Goal: Task Accomplishment & Management: Manage account settings

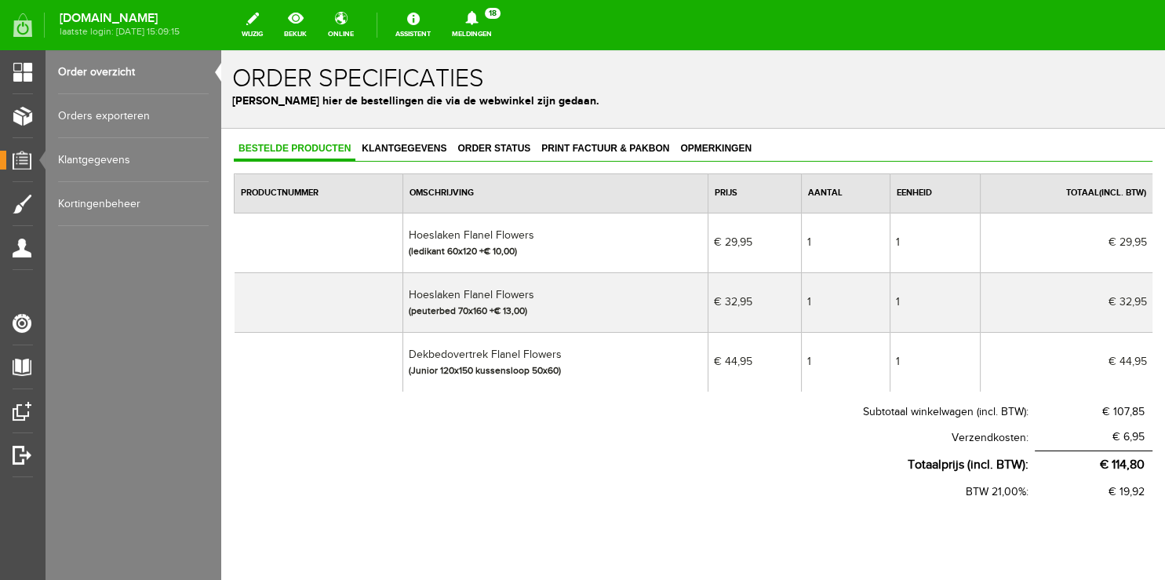
scroll to position [33, 0]
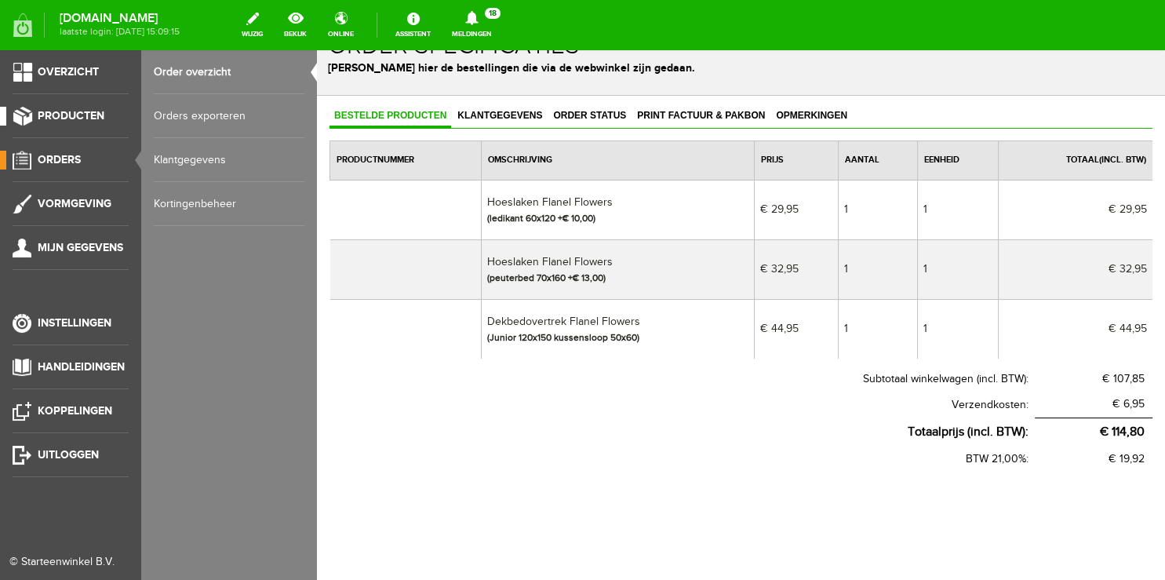
click at [69, 119] on span "Producten" at bounding box center [71, 115] width 67 height 13
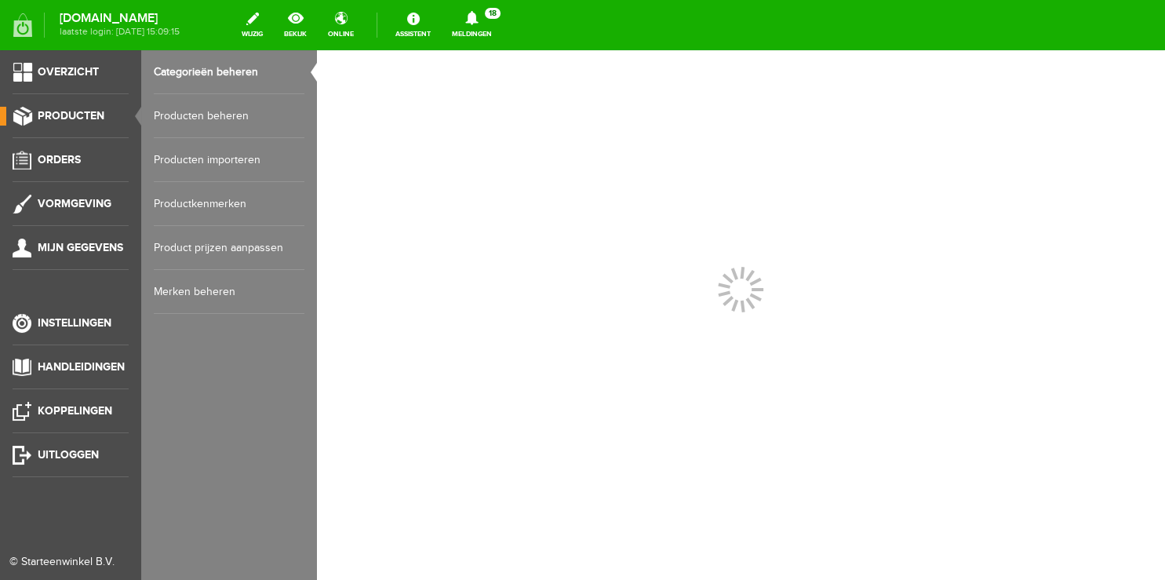
click at [187, 120] on link "Producten beheren" at bounding box center [229, 116] width 151 height 44
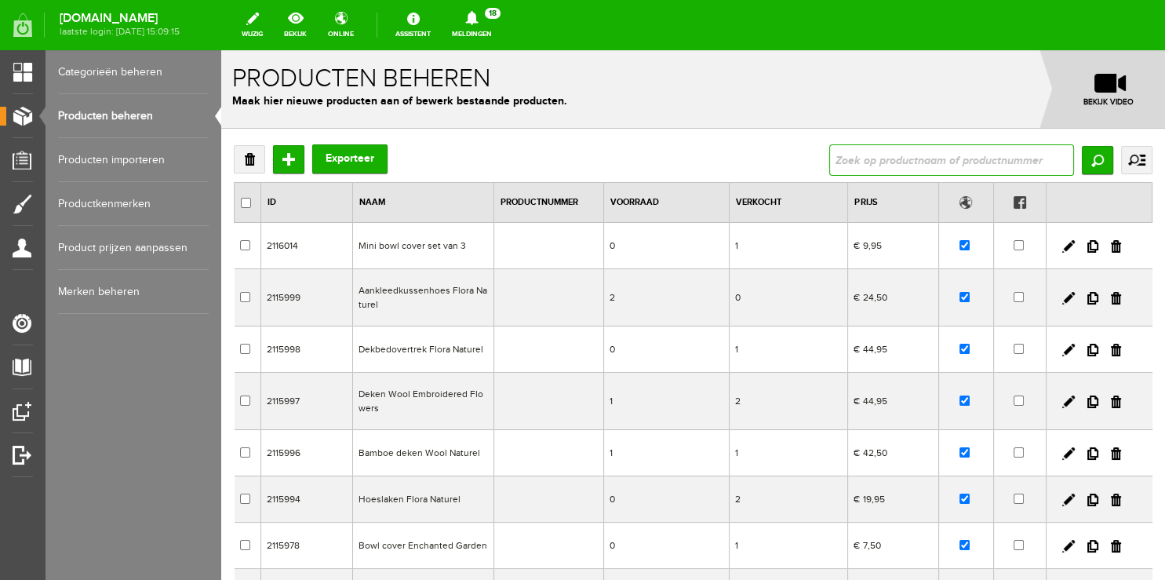
click at [857, 152] on input "text" at bounding box center [951, 159] width 245 height 31
click at [959, 349] on input "checkbox" at bounding box center [964, 349] width 10 height 10
checkbox input "false"
click at [856, 152] on input "text" at bounding box center [951, 159] width 245 height 31
type input "flora"
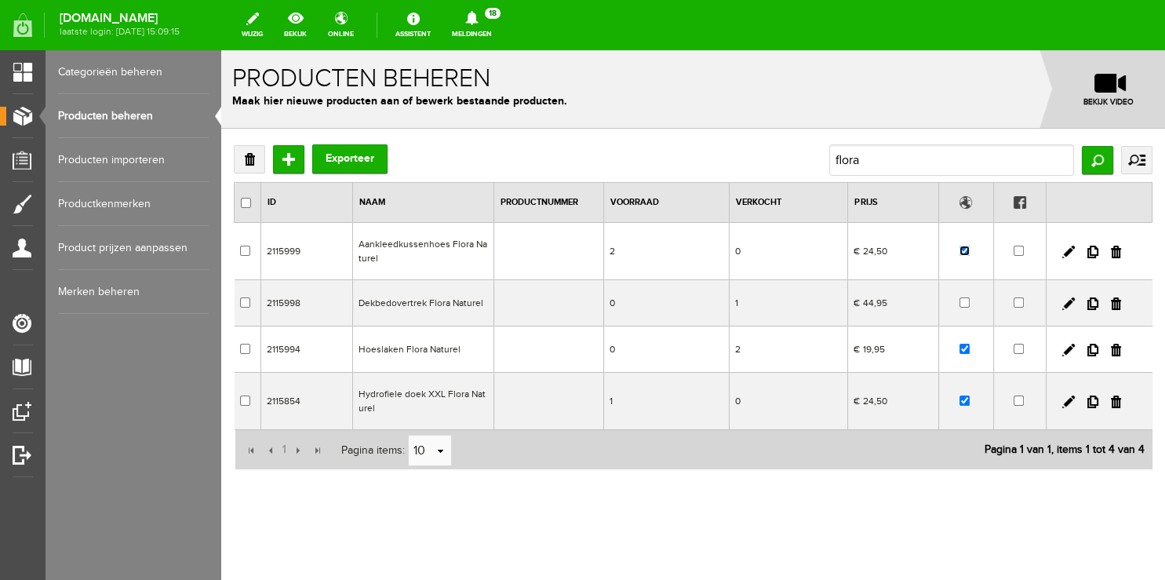
click at [959, 253] on input "checkbox" at bounding box center [964, 251] width 10 height 10
checkbox input "false"
click at [959, 351] on input "checkbox" at bounding box center [964, 349] width 10 height 10
checkbox input "false"
click at [959, 402] on input "checkbox" at bounding box center [964, 400] width 10 height 10
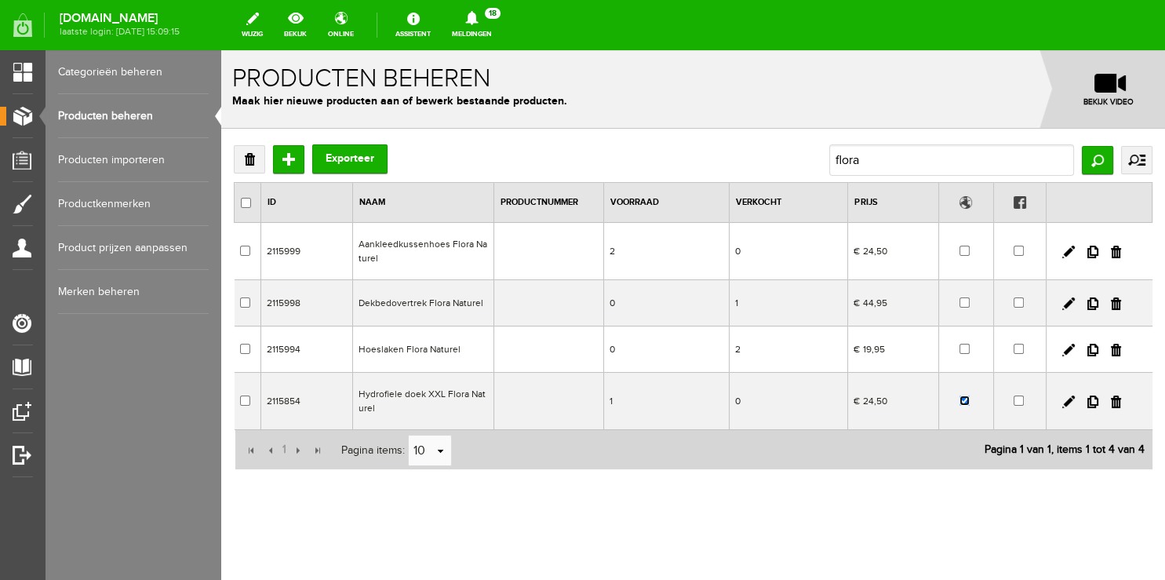
checkbox input "false"
drag, startPoint x: 881, startPoint y: 165, endPoint x: 676, endPoint y: 152, distance: 205.1
click at [676, 152] on div "Verwijderen Toevoegen Exporteer flora Zoeken uitgebreid zoeken Categorie Worksh…" at bounding box center [693, 159] width 918 height 31
drag, startPoint x: 899, startPoint y: 173, endPoint x: 790, endPoint y: 148, distance: 111.9
click at [829, 148] on input "flora" at bounding box center [951, 159] width 245 height 31
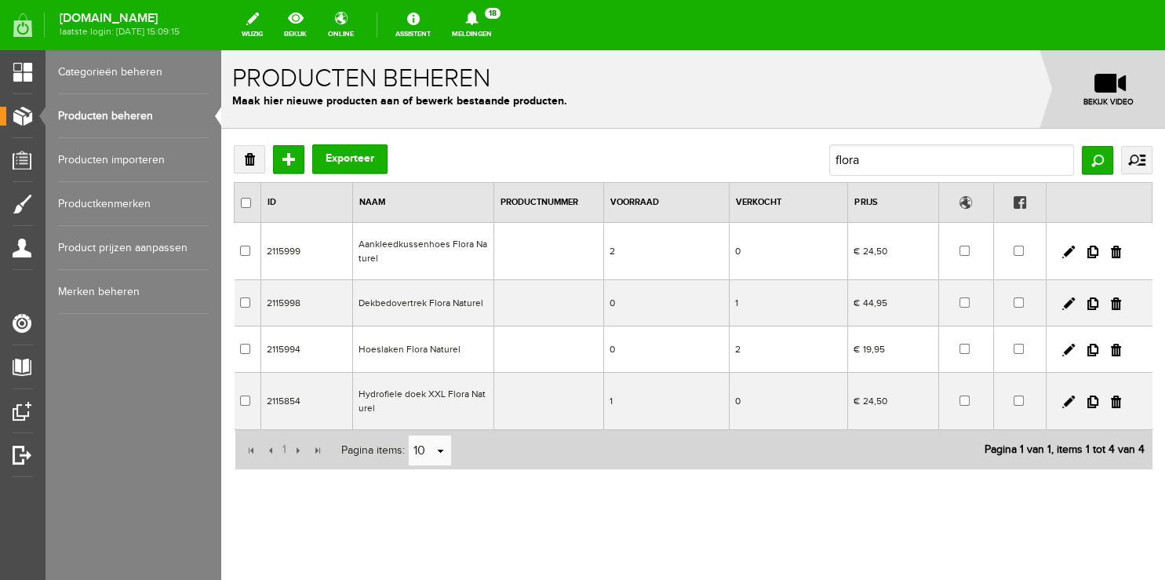
click at [790, 148] on div "Verwijderen Toevoegen Exporteer flora Zoeken uitgebreid zoeken Categorie Worksh…" at bounding box center [693, 159] width 918 height 31
type input "hoeslaken"
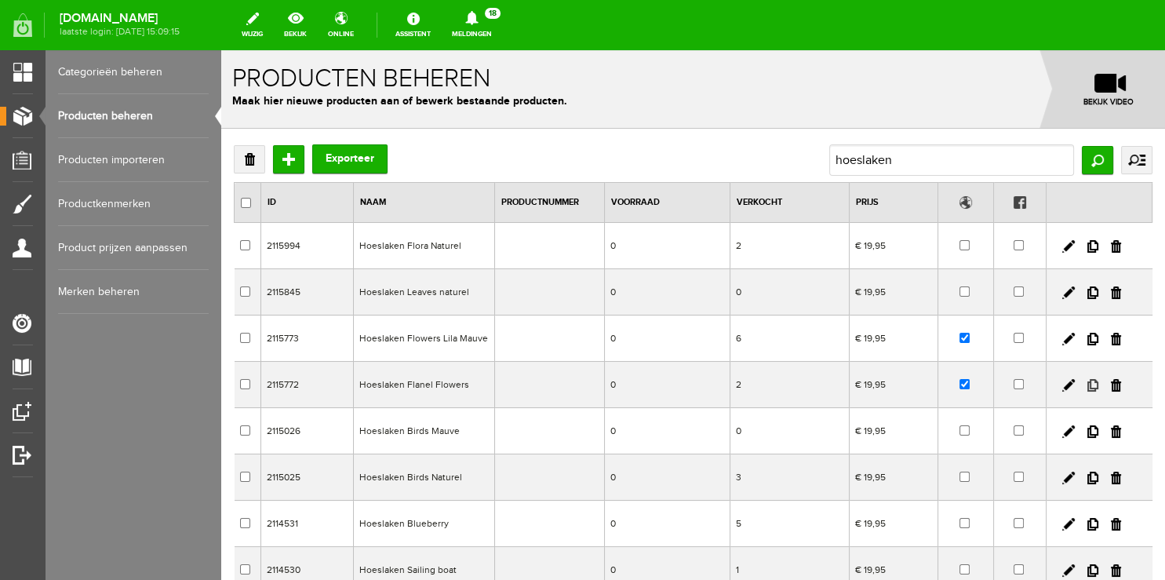
click at [1087, 387] on link at bounding box center [1092, 385] width 11 height 13
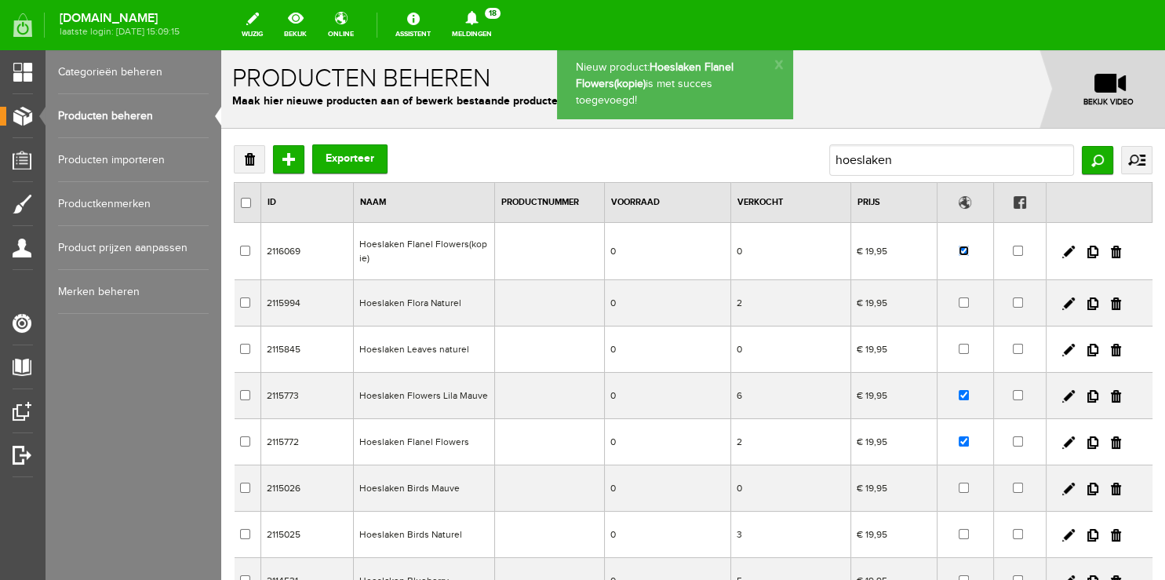
click at [958, 253] on input "checkbox" at bounding box center [963, 251] width 10 height 10
checkbox input "false"
click at [1062, 251] on link at bounding box center [1068, 252] width 13 height 13
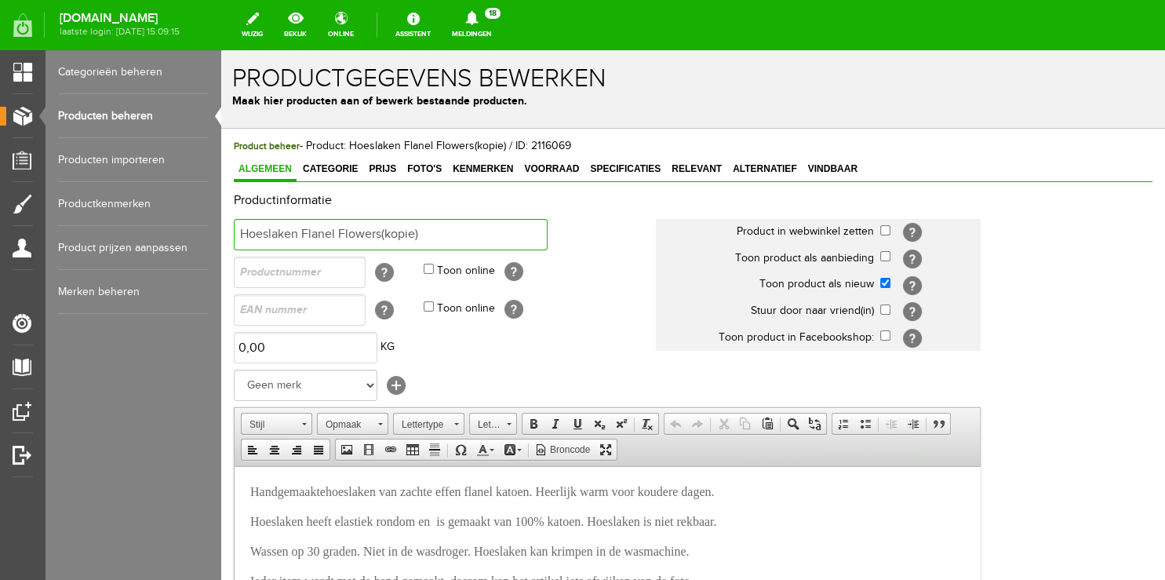
drag, startPoint x: 356, startPoint y: 233, endPoint x: 510, endPoint y: 234, distance: 153.7
click at [510, 234] on input "Hoeslaken Flanel Flowers(kopie)" at bounding box center [391, 234] width 314 height 31
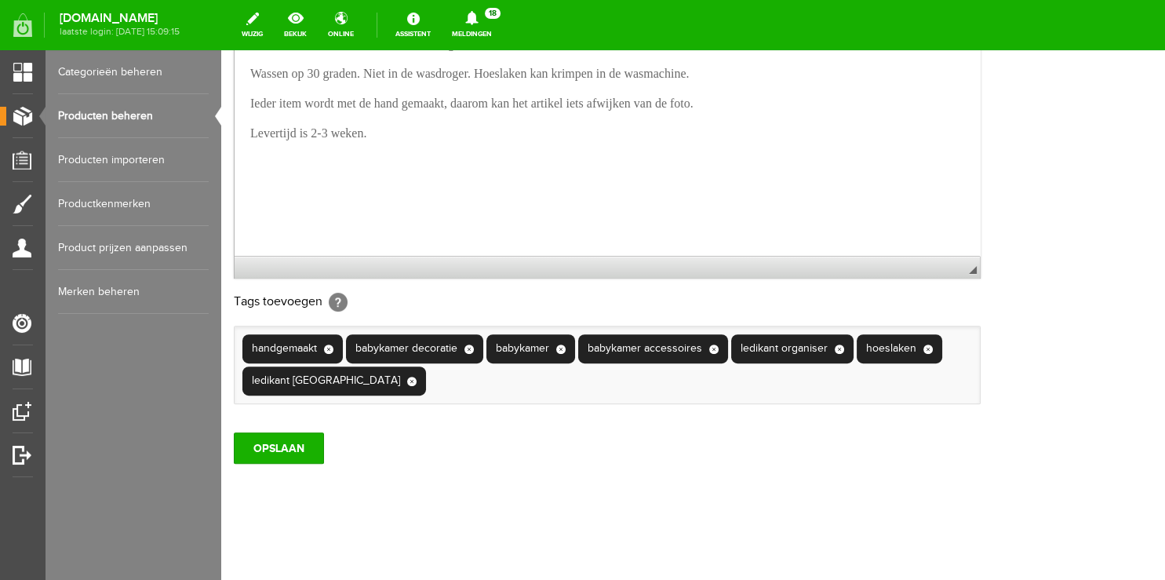
scroll to position [514, 0]
type input "Hoeslaken Flanel Mauve"
click at [275, 448] on input "OPSLAAN" at bounding box center [279, 447] width 90 height 31
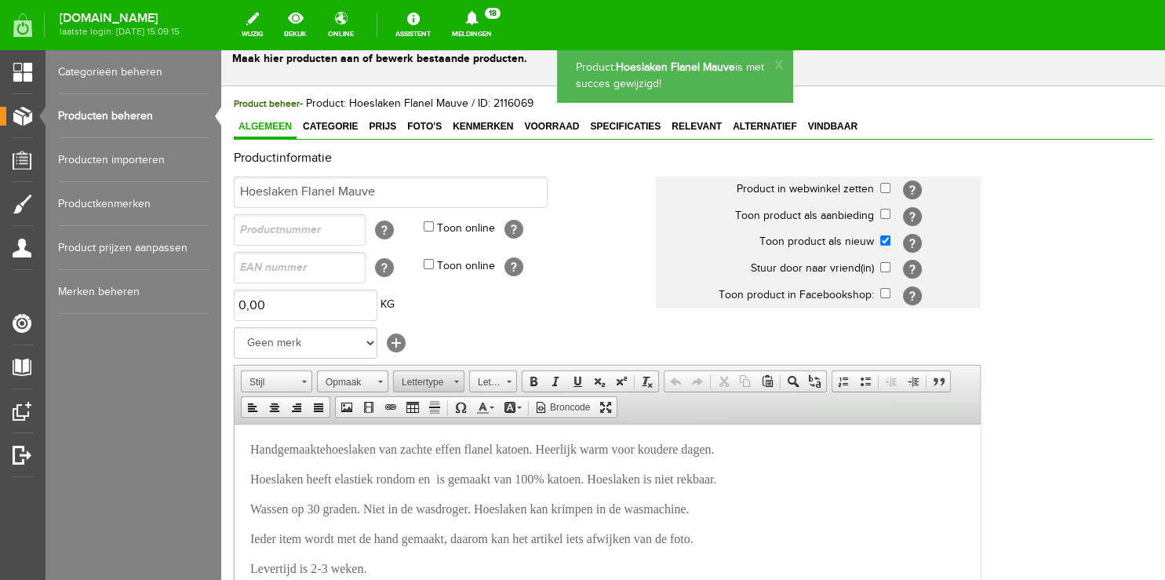
scroll to position [42, 0]
click at [420, 127] on span "Foto's" at bounding box center [424, 127] width 44 height 11
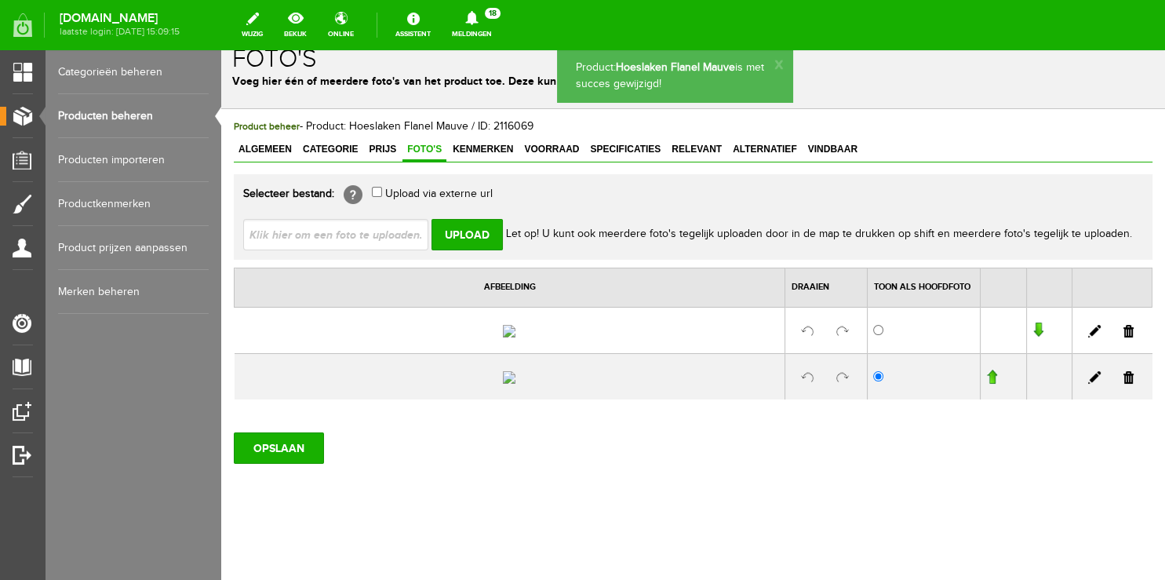
click at [1123, 337] on link at bounding box center [1128, 331] width 10 height 13
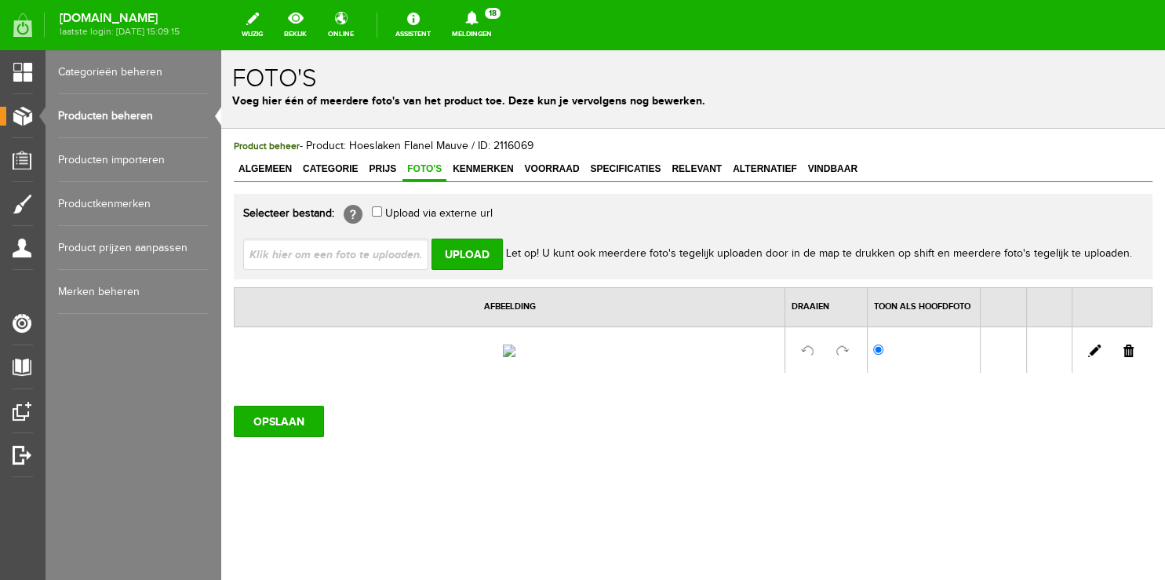
click at [1123, 353] on link at bounding box center [1128, 350] width 10 height 13
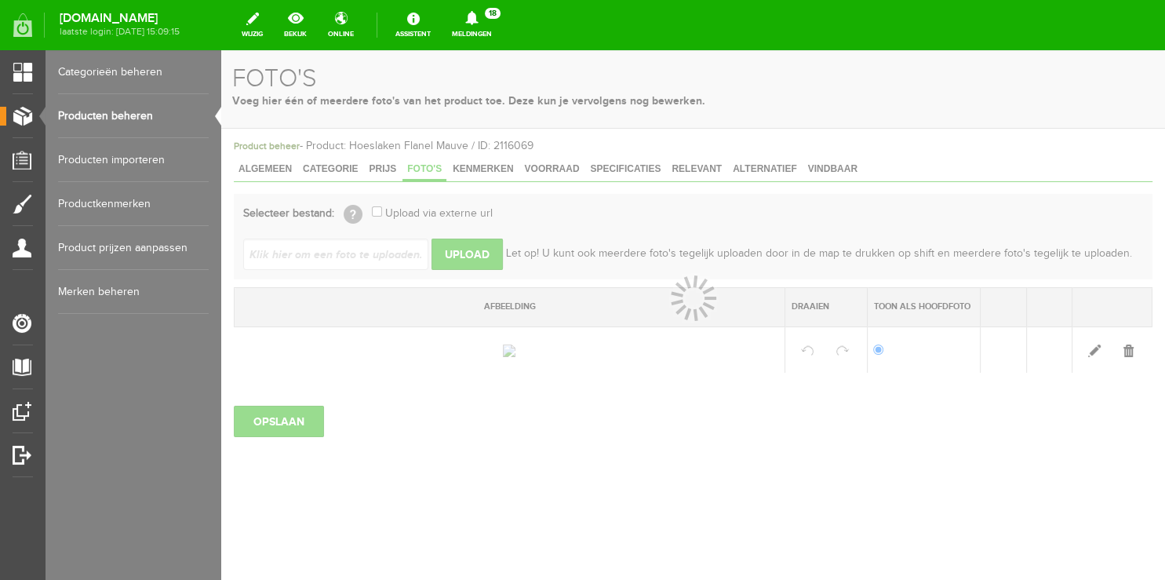
scroll to position [0, 0]
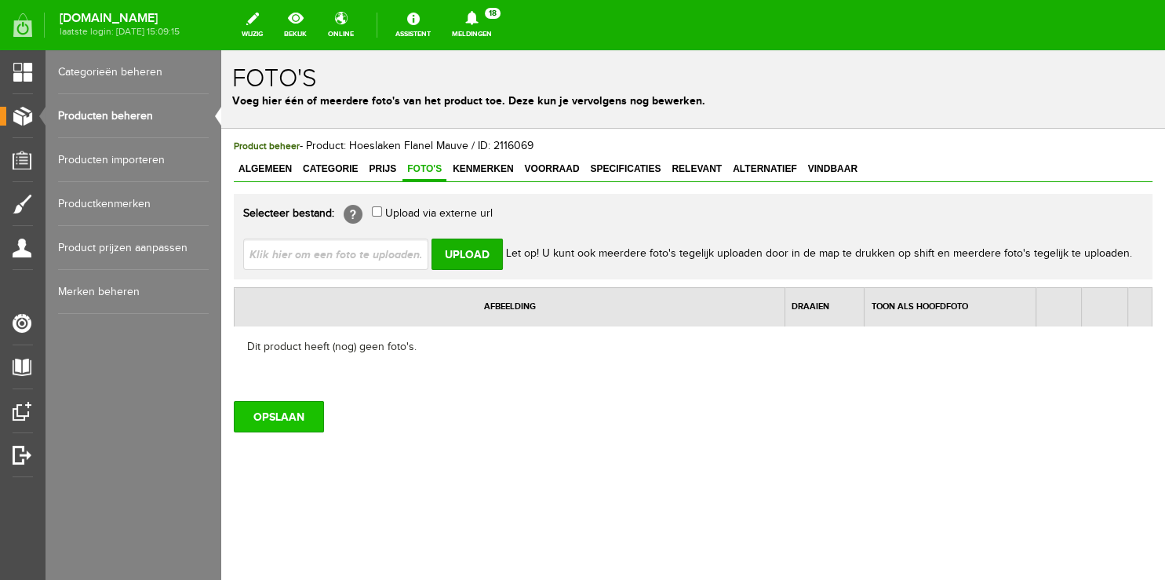
click at [267, 424] on input "OPSLAAN" at bounding box center [279, 416] width 90 height 31
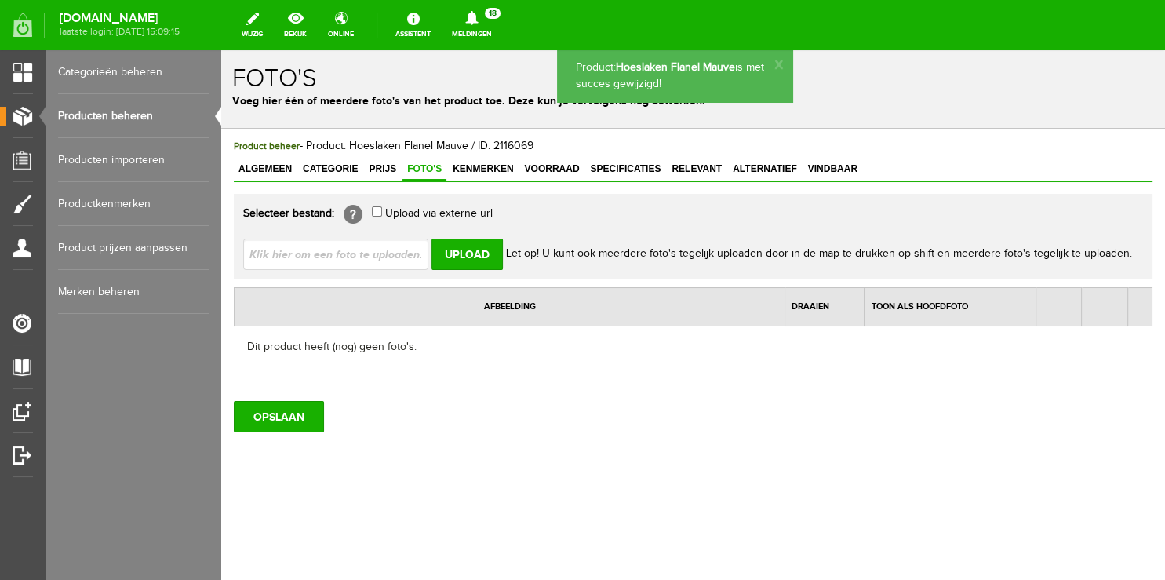
click at [145, 121] on link "Producten beheren" at bounding box center [133, 116] width 151 height 44
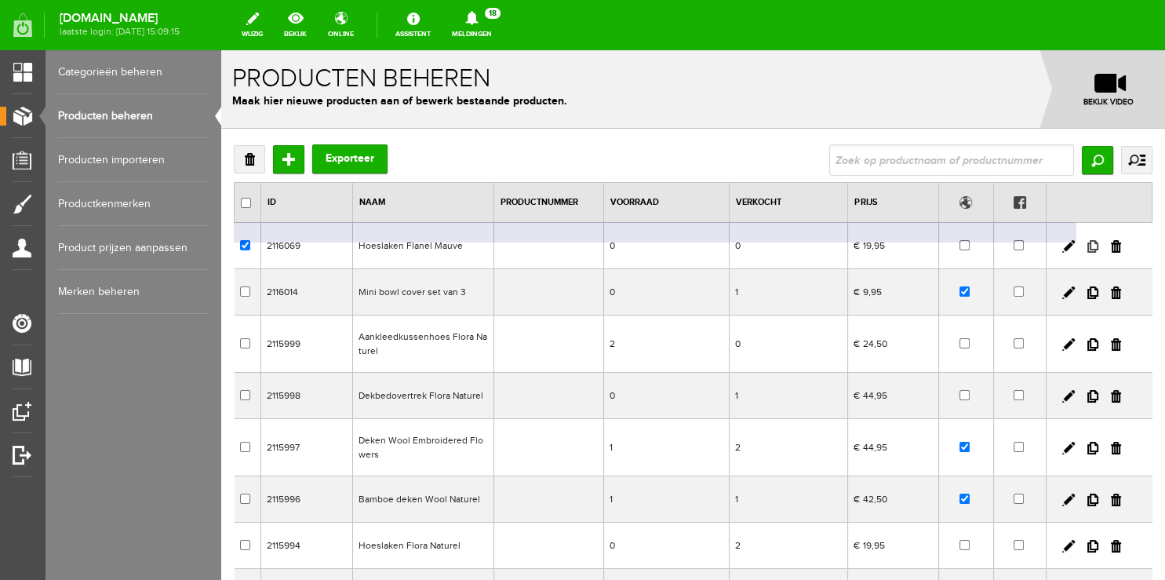
click at [1087, 246] on link at bounding box center [1092, 246] width 11 height 13
checkbox input "true"
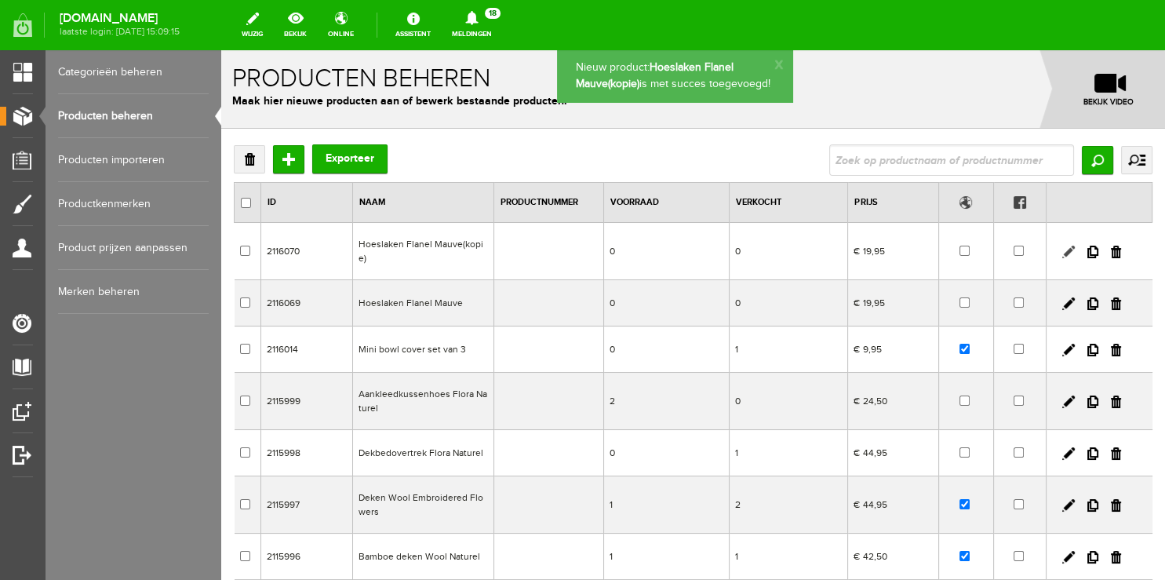
click at [1062, 246] on link at bounding box center [1068, 252] width 13 height 13
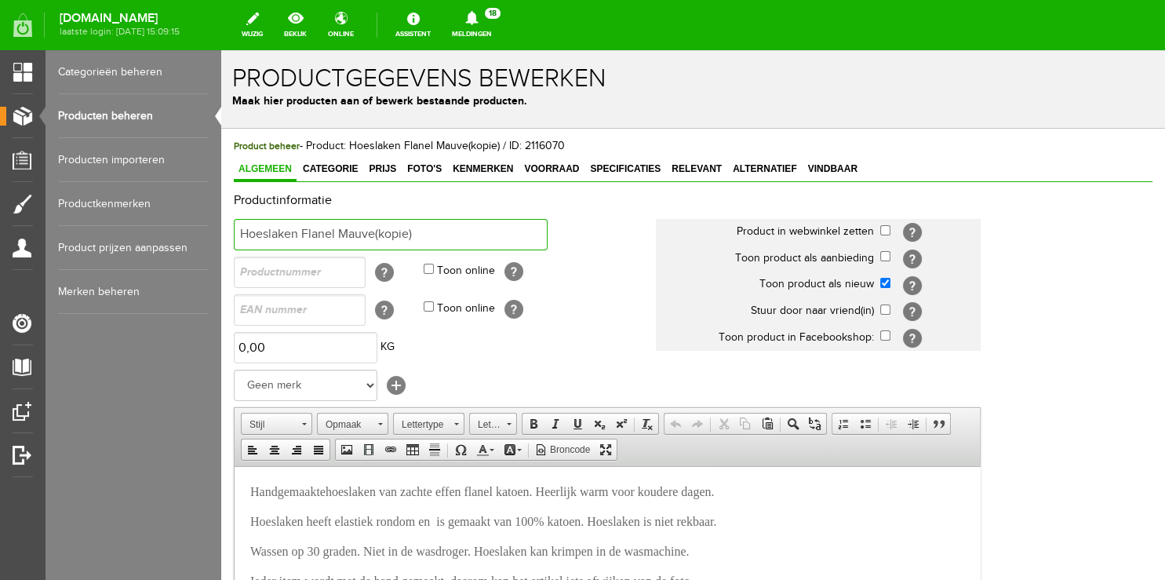
drag, startPoint x: 340, startPoint y: 234, endPoint x: 469, endPoint y: 228, distance: 128.7
click at [469, 230] on input "Hoeslaken Flanel Mauve(kopie)" at bounding box center [391, 234] width 314 height 31
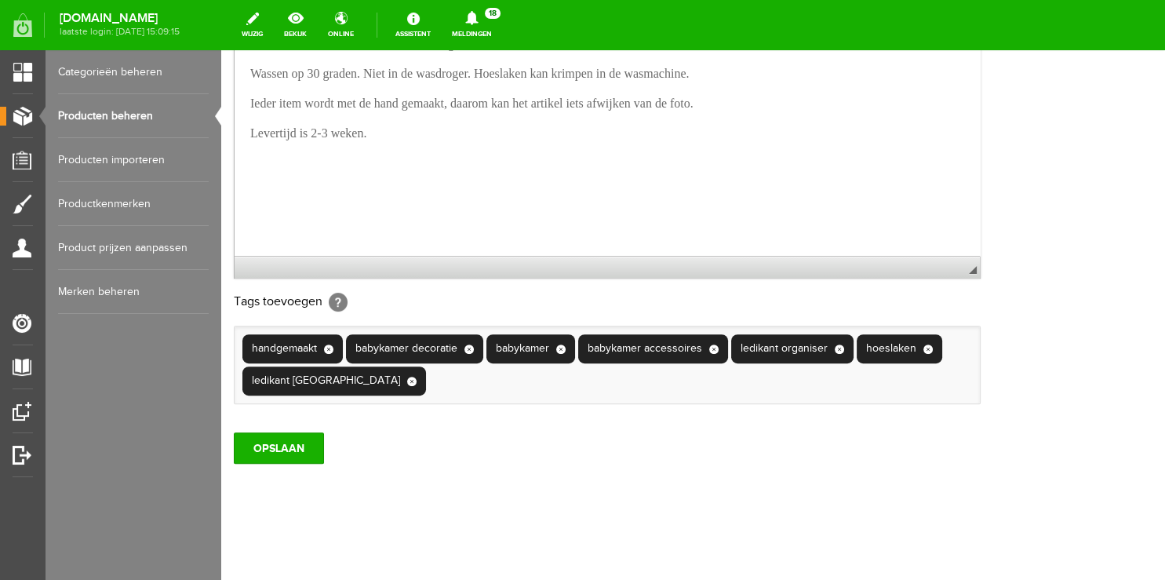
scroll to position [514, 0]
type input "Hoeslaken Flanel Plum"
click at [271, 457] on input "OPSLAAN" at bounding box center [279, 447] width 90 height 31
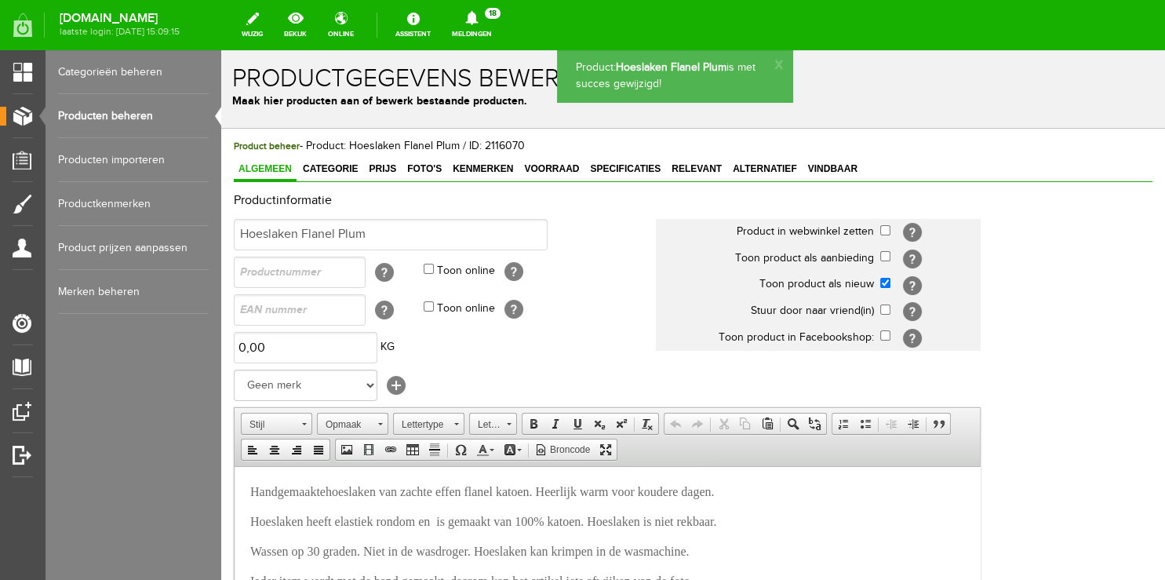
scroll to position [0, 0]
drag, startPoint x: 127, startPoint y: 116, endPoint x: 417, endPoint y: 102, distance: 290.6
click at [128, 117] on link "Producten beheren" at bounding box center [133, 116] width 151 height 44
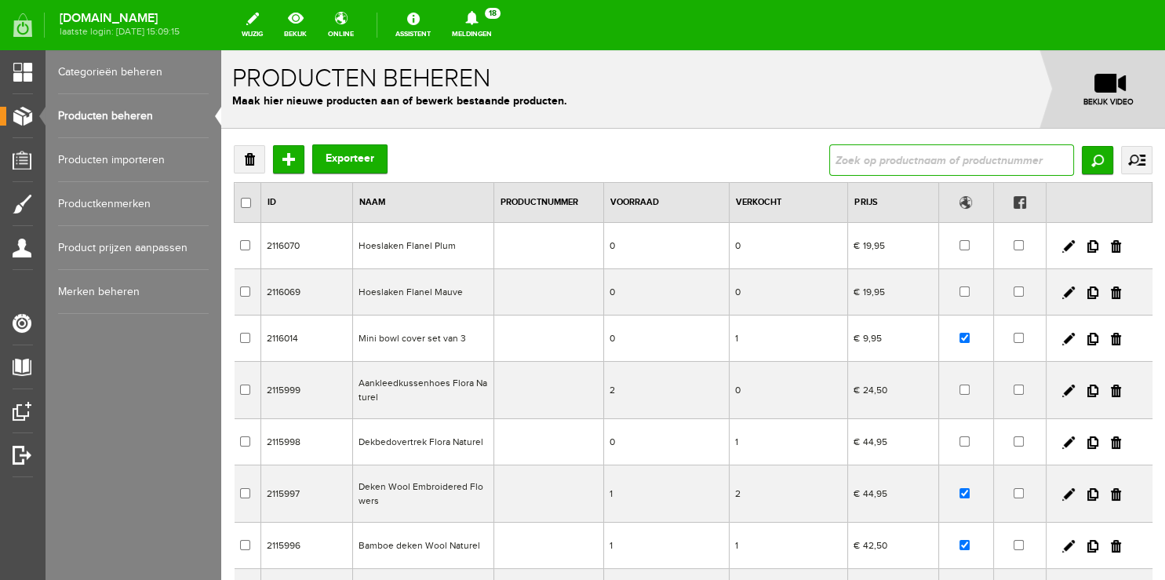
click at [866, 154] on input "text" at bounding box center [951, 159] width 245 height 31
type input "flane"
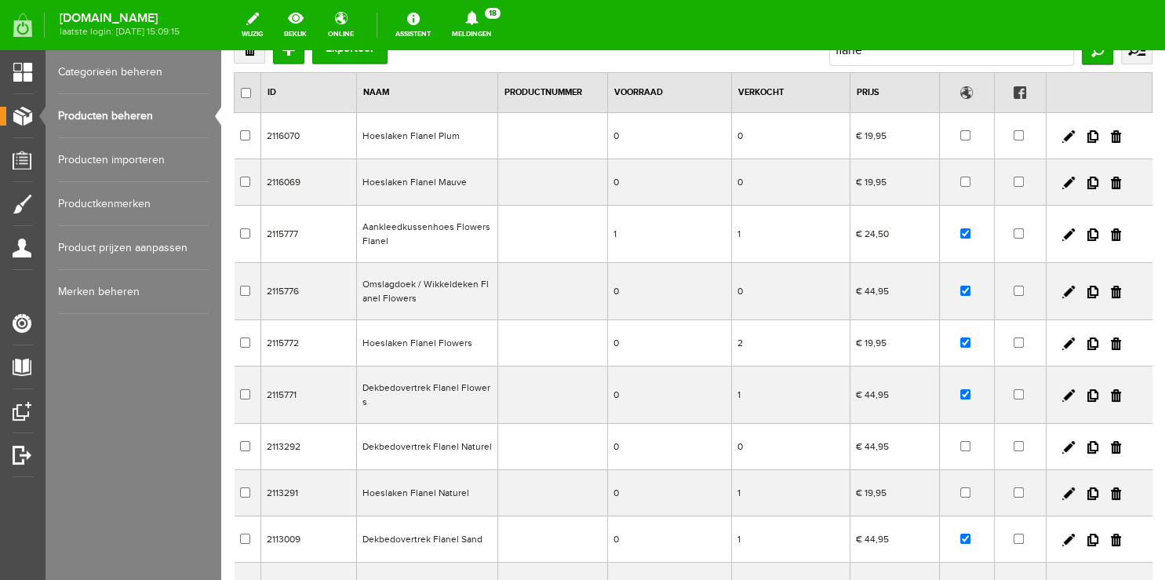
scroll to position [248, 0]
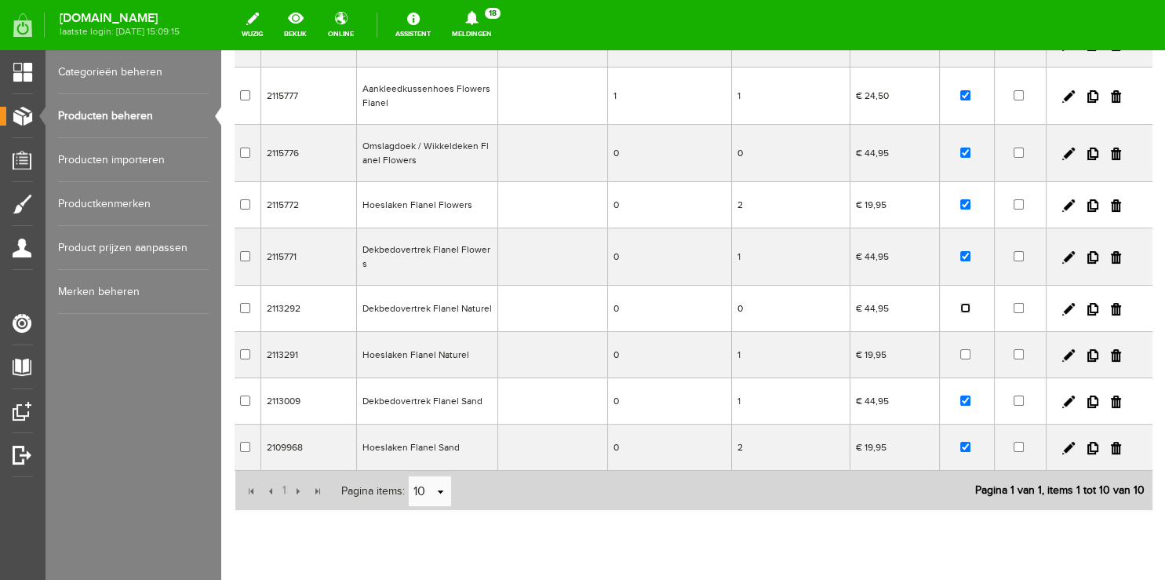
click at [960, 303] on input "checkbox" at bounding box center [965, 308] width 10 height 10
checkbox input "true"
click at [960, 349] on input "checkbox" at bounding box center [965, 354] width 10 height 10
checkbox input "true"
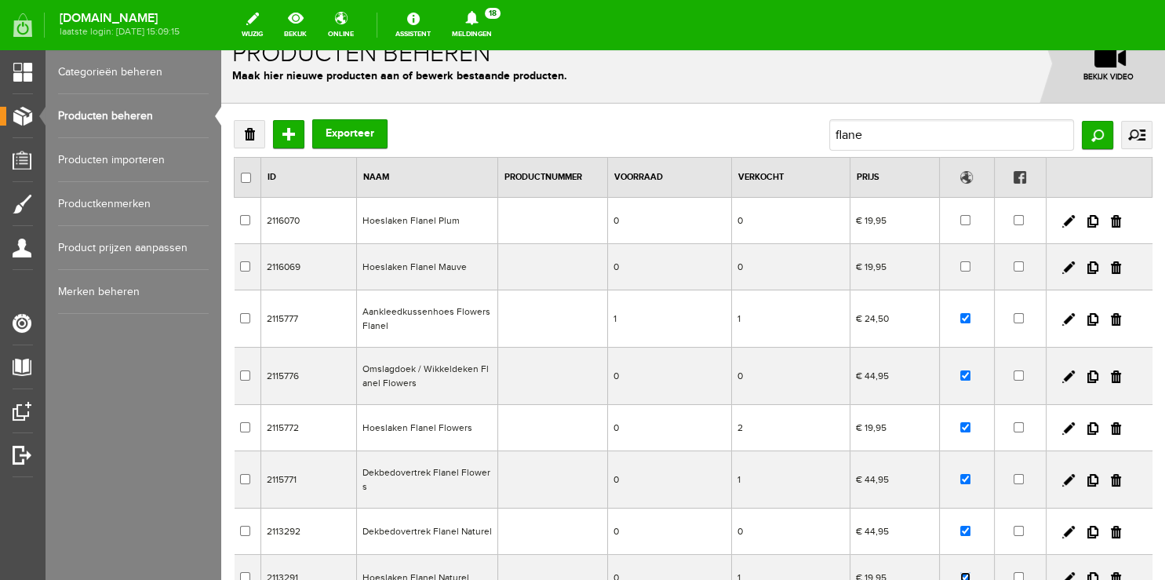
scroll to position [0, 0]
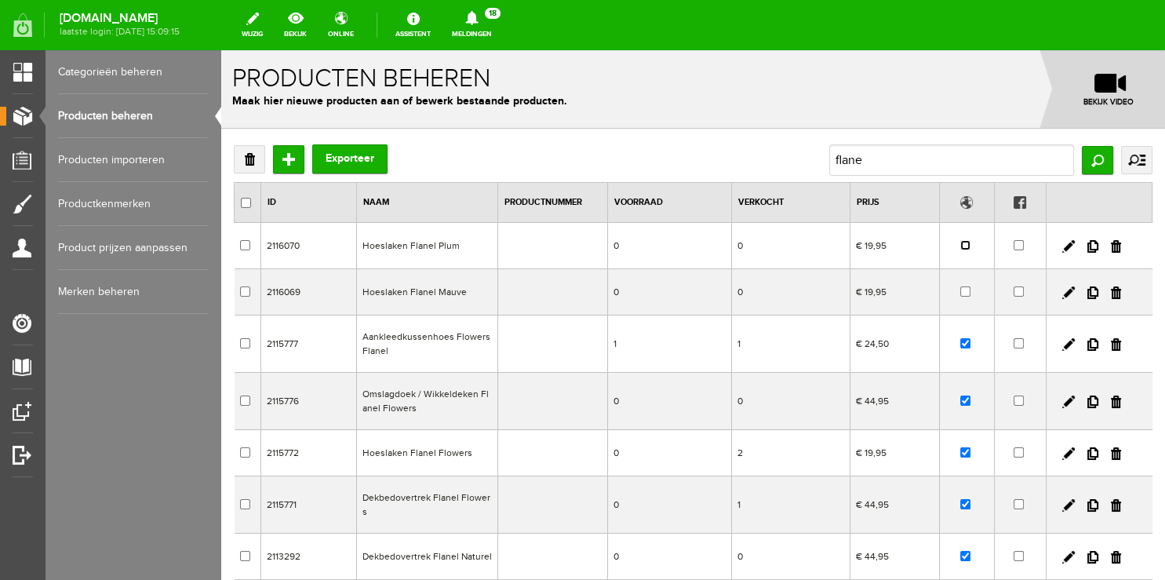
click at [960, 243] on input "checkbox" at bounding box center [965, 245] width 10 height 10
checkbox input "true"
click at [960, 287] on input "checkbox" at bounding box center [965, 291] width 10 height 10
checkbox input "true"
